Goal: Information Seeking & Learning: Learn about a topic

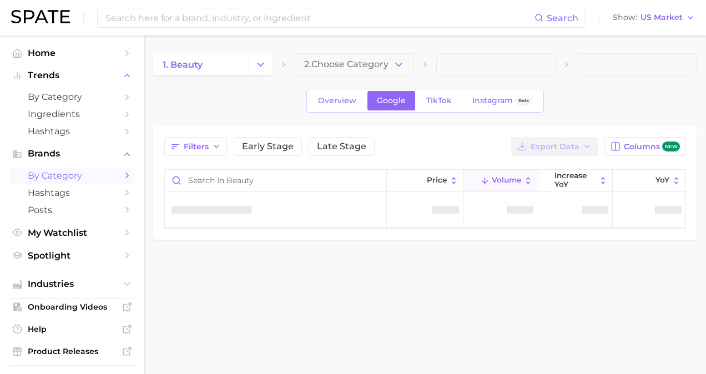
click at [211, 100] on div "Overview Google TikTok Instagram Beta" at bounding box center [425, 101] width 544 height 24
click at [272, 110] on div "Overview Google TikTok Instagram Beta" at bounding box center [425, 101] width 544 height 24
click at [215, 182] on input "Search in beauty" at bounding box center [275, 180] width 221 height 21
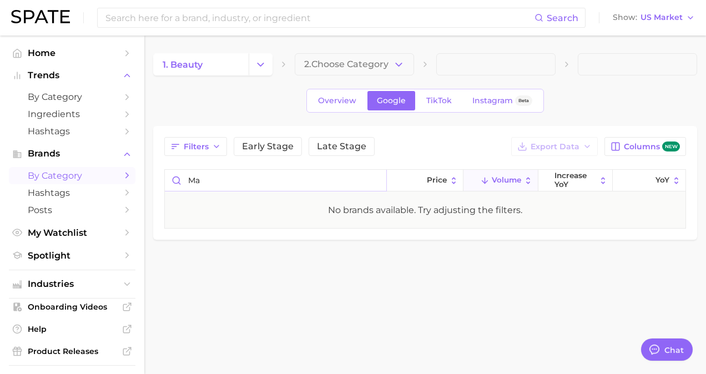
type input "m"
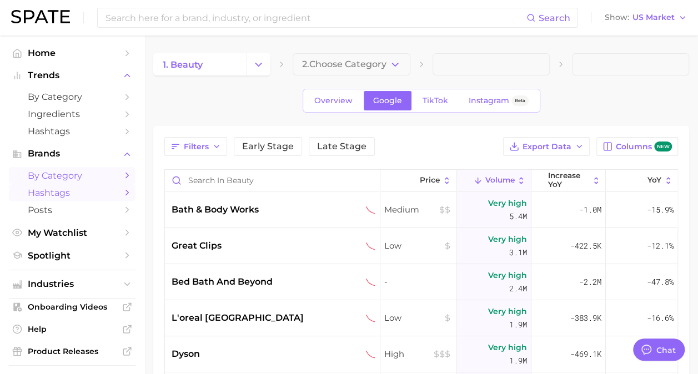
click at [68, 193] on span "Hashtags" at bounding box center [72, 193] width 89 height 11
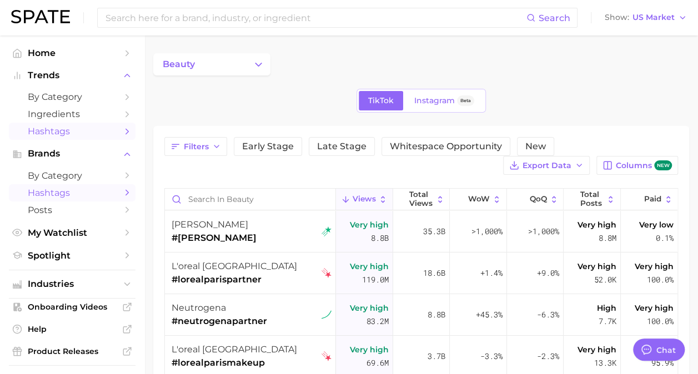
click at [65, 136] on span "Hashtags" at bounding box center [72, 131] width 89 height 11
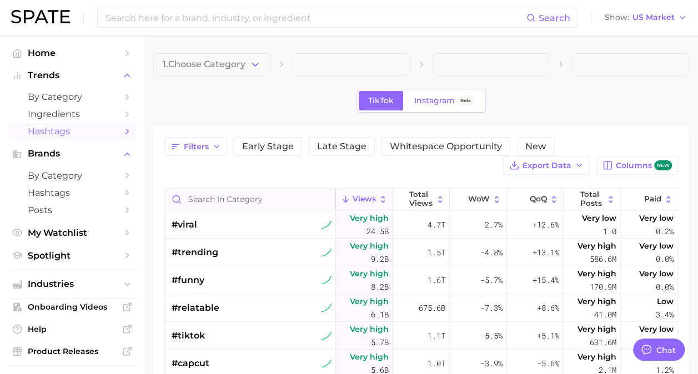
click at [195, 206] on input "Search in category" at bounding box center [250, 199] width 170 height 21
type input "b"
type input "mature"
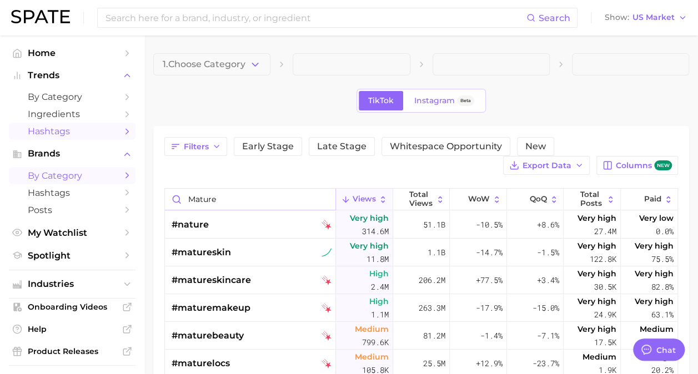
drag, startPoint x: 228, startPoint y: 203, endPoint x: 104, endPoint y: 183, distance: 124.8
click at [104, 183] on div "Search Show US Market Home Trends by Category Ingredients Hashtags Brands by Ca…" at bounding box center [349, 268] width 698 height 465
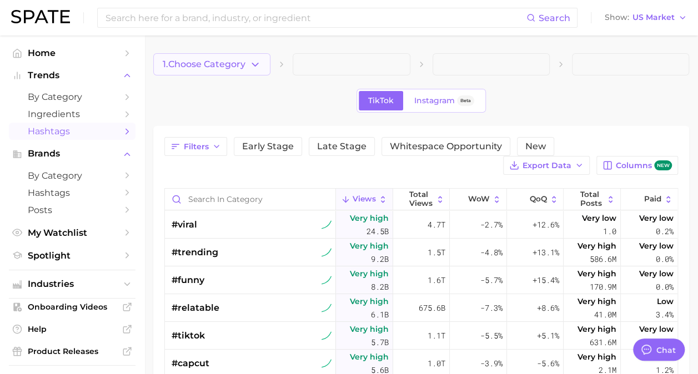
click at [208, 68] on span "1. Choose Category" at bounding box center [204, 64] width 83 height 10
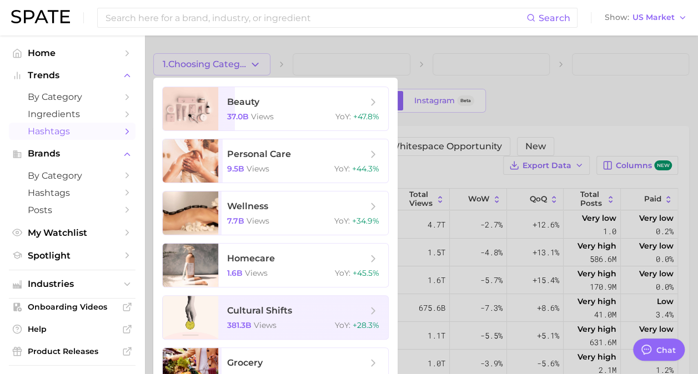
click at [594, 91] on div at bounding box center [349, 187] width 698 height 374
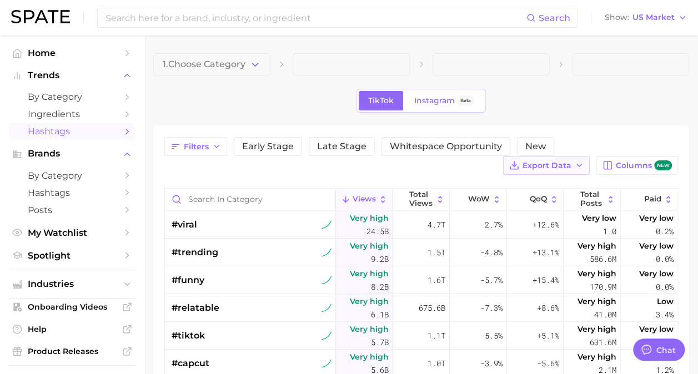
click at [561, 161] on span "Export Data" at bounding box center [546, 165] width 49 height 9
click at [543, 188] on span "Table Data CSV" at bounding box center [516, 185] width 61 height 9
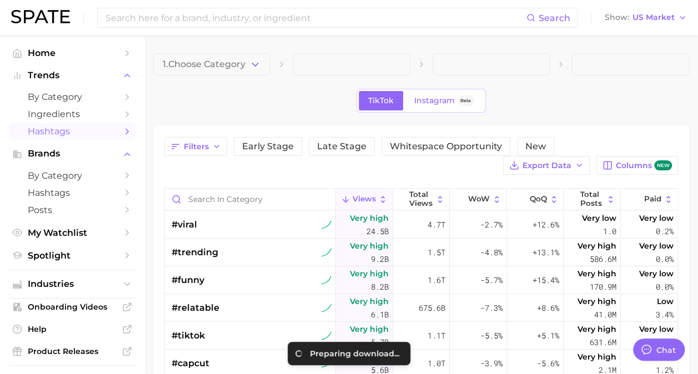
click at [592, 127] on div "Filters Early Stage Late Stage Whitespace Opportunity New Export Data Columns n…" at bounding box center [421, 349] width 536 height 447
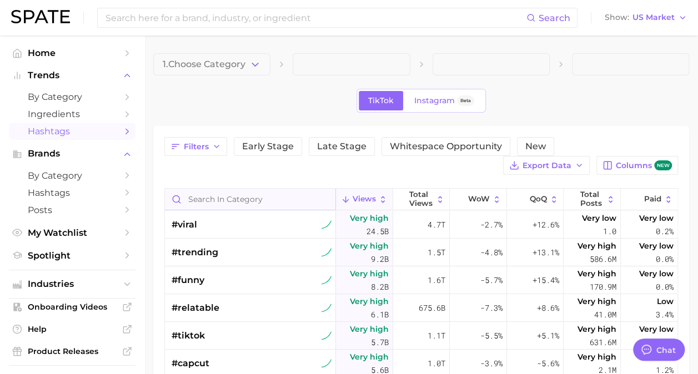
click at [229, 196] on input "Search in category" at bounding box center [250, 199] width 170 height 21
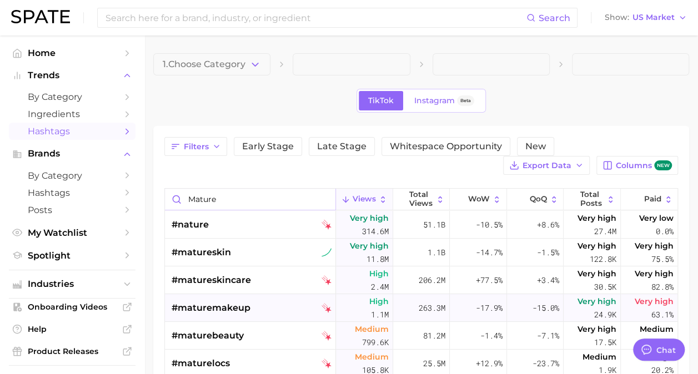
type input "mature"
click at [229, 306] on span "#maturemakeup" at bounding box center [210, 307] width 79 height 13
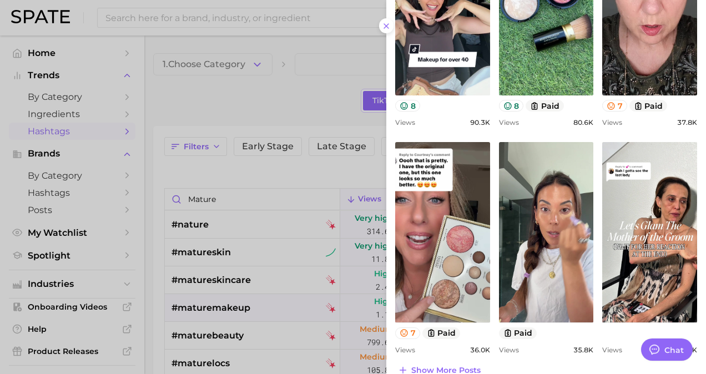
scroll to position [385, 0]
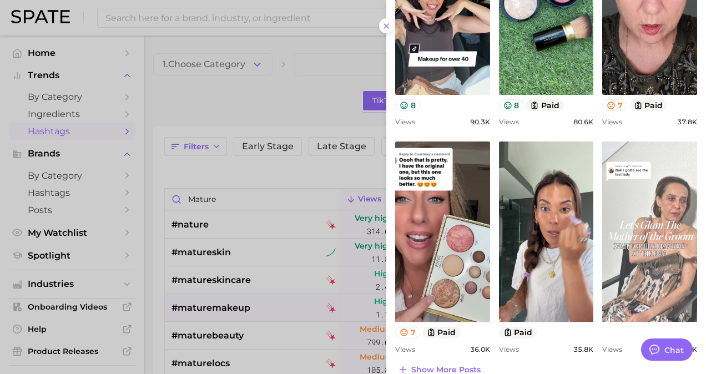
click at [642, 205] on link "view post on TikTok" at bounding box center [649, 232] width 95 height 180
